Goal: Check status

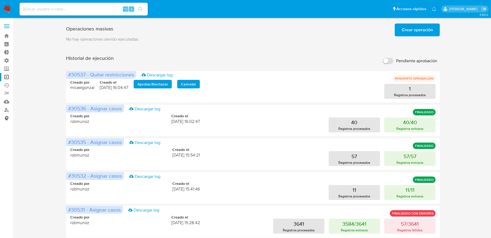
click at [8, 117] on link "Consolidado" at bounding box center [32, 118] width 64 height 8
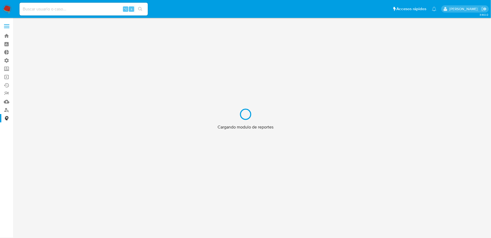
click at [4, 101] on div "Cargando modulo de reportes" at bounding box center [245, 119] width 491 height 238
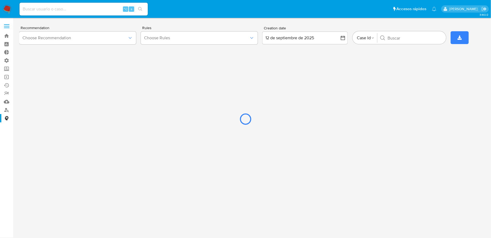
click at [6, 102] on div at bounding box center [245, 119] width 491 height 238
click at [8, 101] on div at bounding box center [245, 119] width 491 height 238
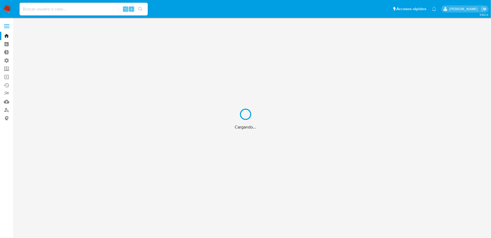
click at [7, 100] on div "Cargando..." at bounding box center [245, 119] width 491 height 238
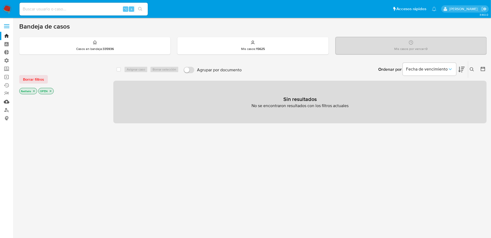
click at [6, 101] on link "Mulan" at bounding box center [32, 102] width 64 height 8
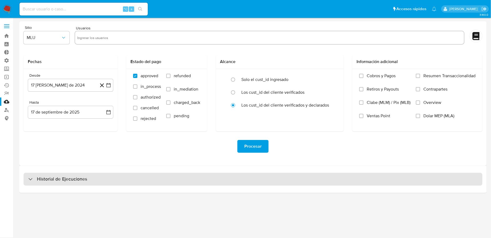
click at [108, 174] on div "Historial de Ejecuciones" at bounding box center [253, 179] width 459 height 13
select select "10"
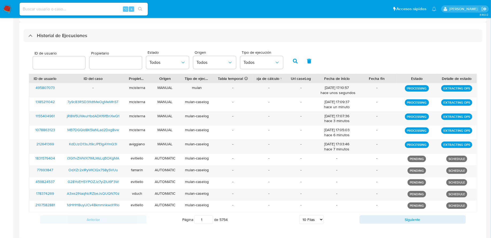
scroll to position [145, 0]
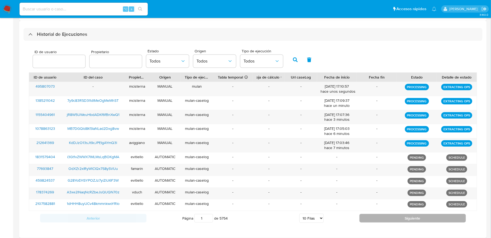
click at [378, 217] on button "Siguiente" at bounding box center [413, 218] width 106 height 9
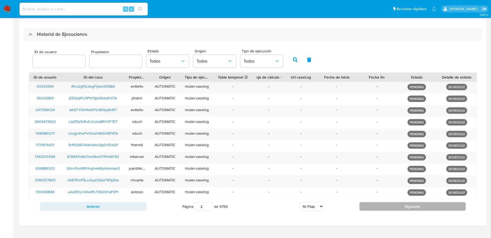
click at [375, 204] on button "Siguiente" at bounding box center [413, 206] width 106 height 9
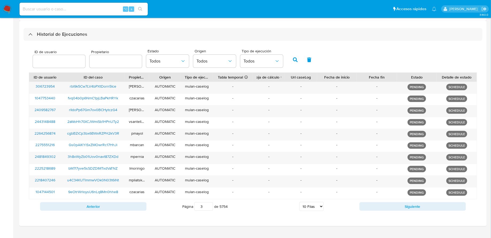
click at [222, 68] on div "Origen Todos" at bounding box center [214, 59] width 43 height 21
click at [216, 62] on span "Todos" at bounding box center [212, 61] width 31 height 5
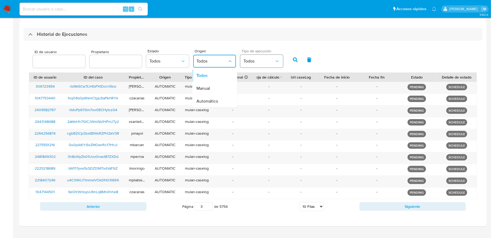
click at [254, 62] on span "Todos" at bounding box center [259, 61] width 31 height 5
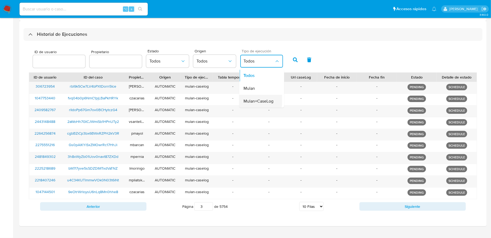
click at [257, 99] on span "Mulan+CaseLog" at bounding box center [259, 101] width 30 height 5
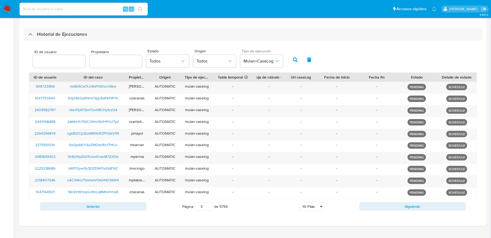
click at [285, 63] on div "ID de usuario Propietario Estado Todos Origen Todos Tipo de ejecución Mulan+Cas…" at bounding box center [253, 59] width 449 height 26
click at [293, 62] on icon "button" at bounding box center [295, 60] width 5 height 5
click at [165, 59] on span "Todos" at bounding box center [165, 61] width 31 height 5
click at [198, 68] on div "Origen Todos" at bounding box center [214, 59] width 43 height 21
click at [201, 59] on span "Todos" at bounding box center [212, 61] width 31 height 5
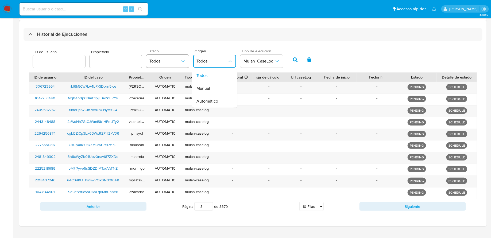
click at [170, 62] on span "Todos" at bounding box center [165, 61] width 31 height 5
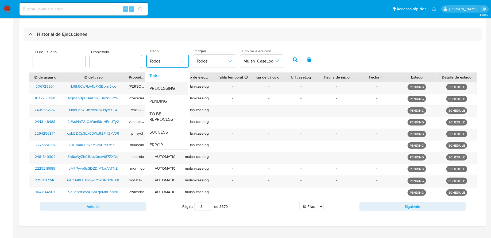
click at [165, 86] on span "PROCESSING" at bounding box center [162, 88] width 25 height 5
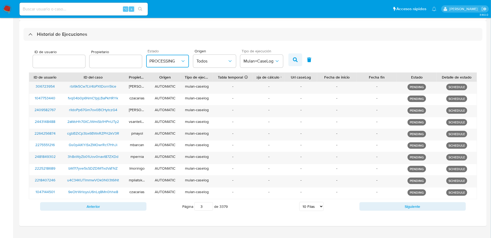
click at [293, 61] on icon "button" at bounding box center [295, 60] width 5 height 5
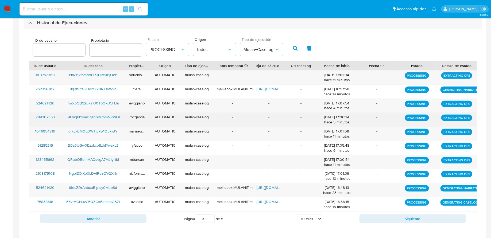
scroll to position [171, 0]
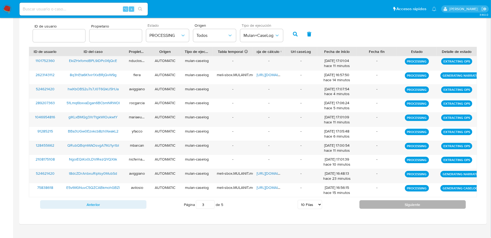
click at [369, 203] on button "Siguiente" at bounding box center [413, 205] width 106 height 9
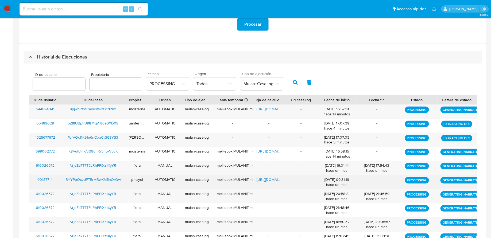
scroll to position [109, 0]
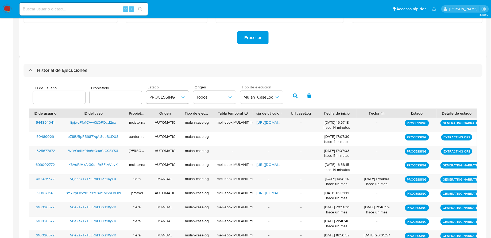
click at [170, 99] on span "PROCESSING" at bounding box center [165, 97] width 31 height 5
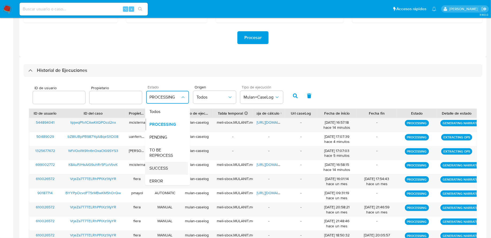
click at [168, 166] on div "SUCCESS" at bounding box center [165, 168] width 31 height 13
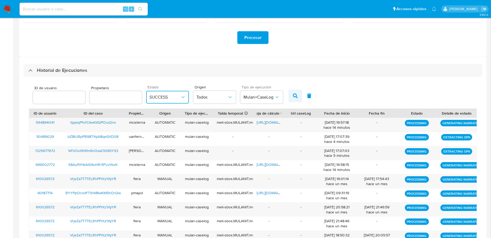
click at [289, 95] on button "button" at bounding box center [296, 96] width 14 height 13
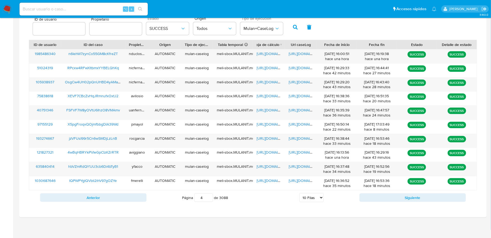
scroll to position [173, 0]
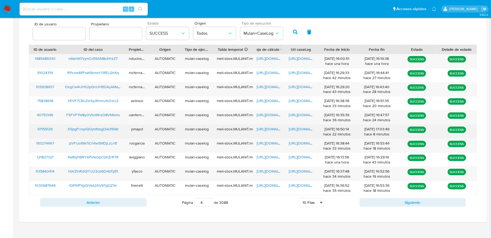
click at [302, 130] on span "https://docs.google.com/document/d/155gL--rskPPJGFMZ8S_JjHwCvI2oDn9vNPEx0t8-szA…" at bounding box center [307, 129] width 37 height 5
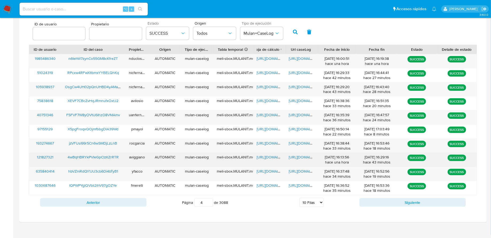
scroll to position [178, 0]
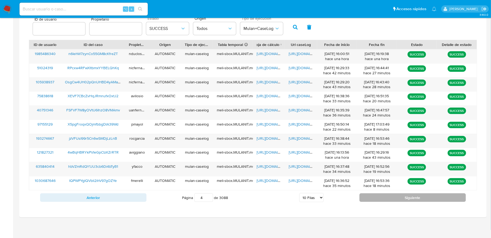
click at [391, 196] on button "Siguiente" at bounding box center [413, 198] width 106 height 9
type input "7"
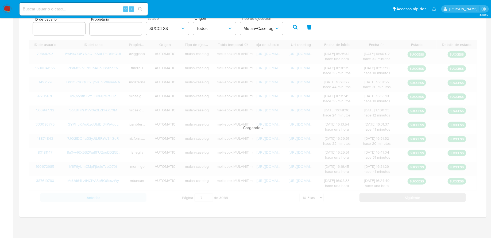
click at [391, 196] on div "ID de usuario ID del caso Propietario Origen Tipo de ejecución Tabla temporal D…" at bounding box center [253, 122] width 449 height 165
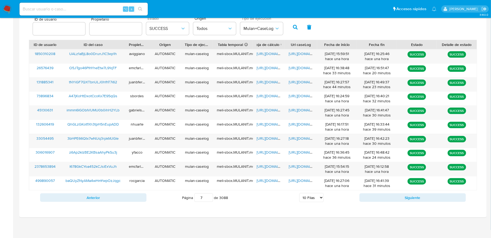
click at [308, 198] on select "5 Filas 10 Filas 20 Filas 25 Filas 50 Filas 100 Filas" at bounding box center [312, 197] width 24 height 9
select select "50"
click at [300, 193] on select "5 Filas 10 Filas 20 Filas 25 Filas 50 Filas 100 Filas" at bounding box center [312, 197] width 24 height 9
type input "1"
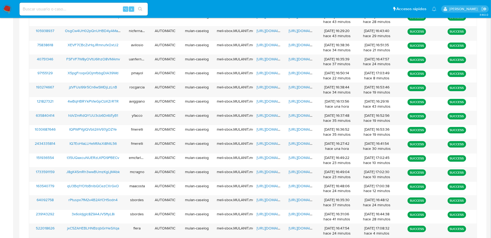
scroll to position [738, 0]
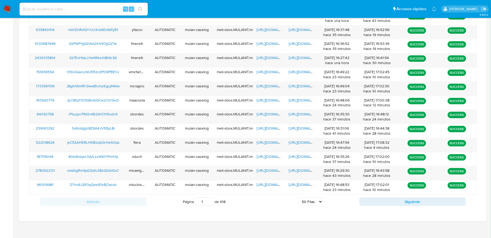
click at [318, 197] on select "5 Filas 10 Filas 20 Filas 25 Filas 50 Filas 100 Filas" at bounding box center [311, 201] width 24 height 9
select select "100"
click at [299, 197] on select "5 Filas 10 Filas 20 Filas 25 Filas 50 Filas 100 Filas" at bounding box center [311, 201] width 24 height 9
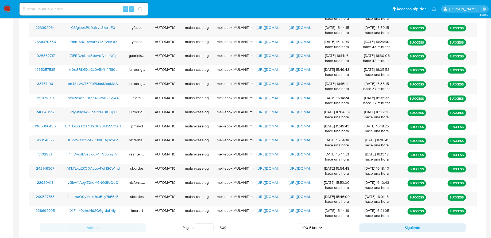
scroll to position [1439, 0]
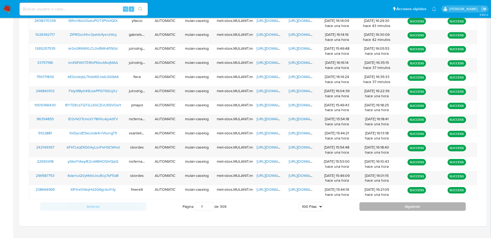
click at [371, 203] on button "Siguiente" at bounding box center [413, 207] width 106 height 9
type input "2"
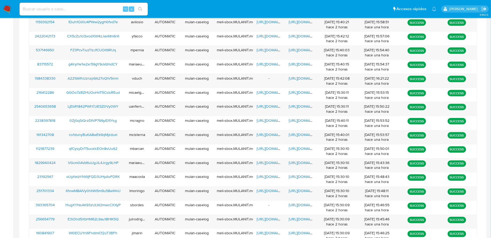
scroll to position [111, 0]
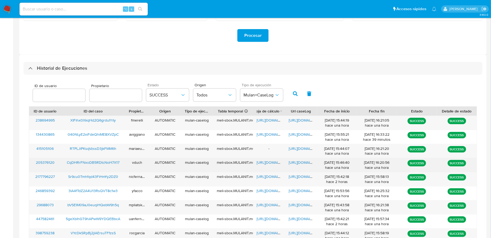
click at [303, 161] on span "https://docs.google.com/document/d/1oC4IvBoJlIj-RPT-bghJJ1-peITT7-Z0CRlpbVdFcH4…" at bounding box center [307, 162] width 37 height 5
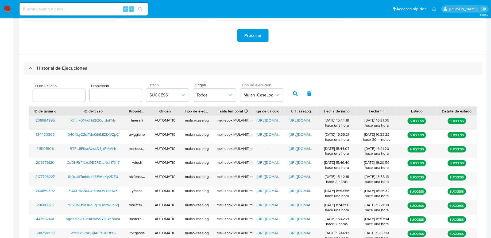
click at [302, 120] on span "https://docs.google.com/document/d/1S4Ob9BmnWCT6iZTaAiPoUWtGnxyUlegfwdyC8YLzgA4…" at bounding box center [307, 120] width 37 height 5
